Goal: Task Accomplishment & Management: Use online tool/utility

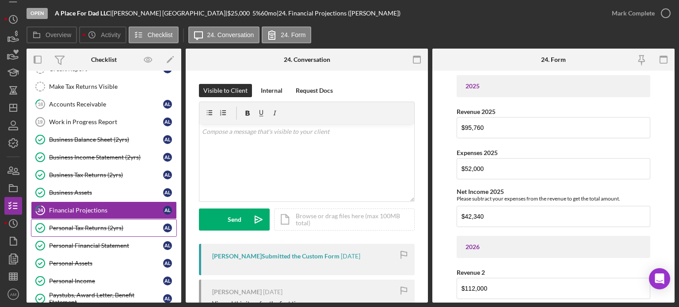
scroll to position [1, 0]
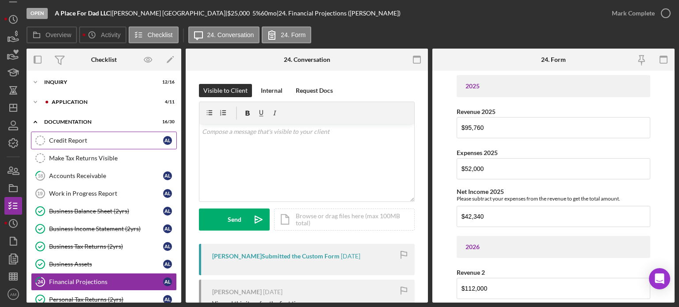
click at [77, 141] on div "Credit Report" at bounding box center [106, 140] width 114 height 7
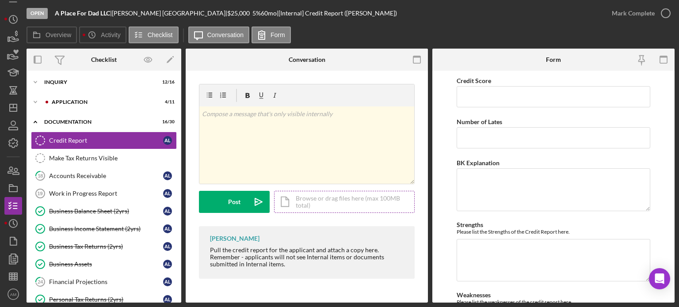
click at [310, 205] on div "Icon/Document Browse or drag files here (max 100MB total) Tap to choose files o…" at bounding box center [344, 202] width 141 height 22
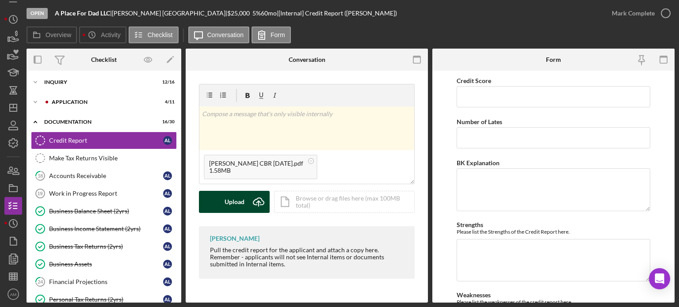
click at [237, 200] on div "Upload" at bounding box center [235, 202] width 20 height 22
